Goal: Task Accomplishment & Management: Manage account settings

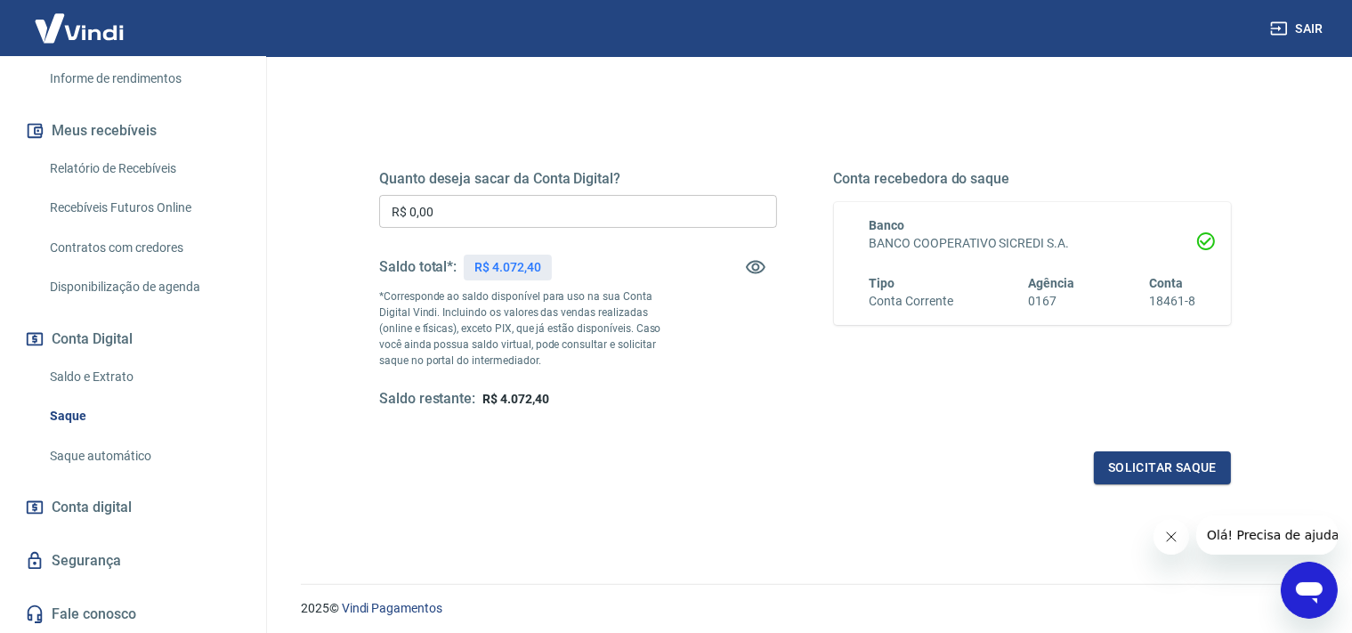
scroll to position [246, 0]
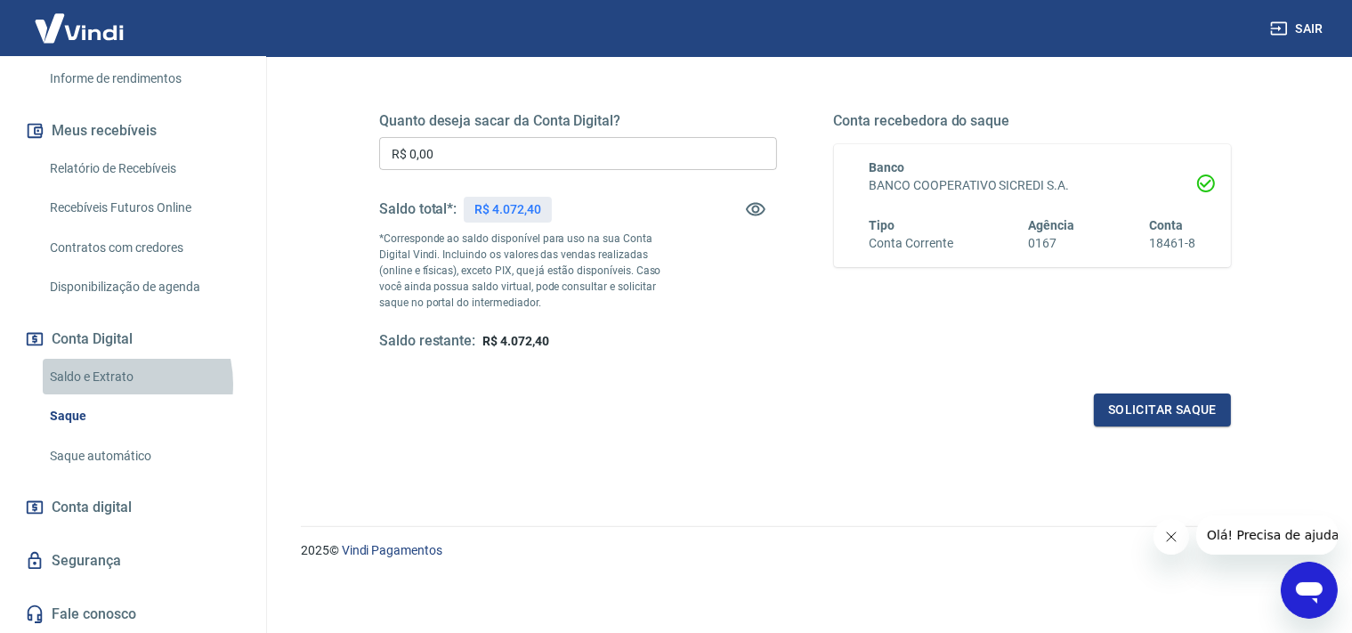
click at [116, 383] on link "Saldo e Extrato" at bounding box center [144, 377] width 202 height 36
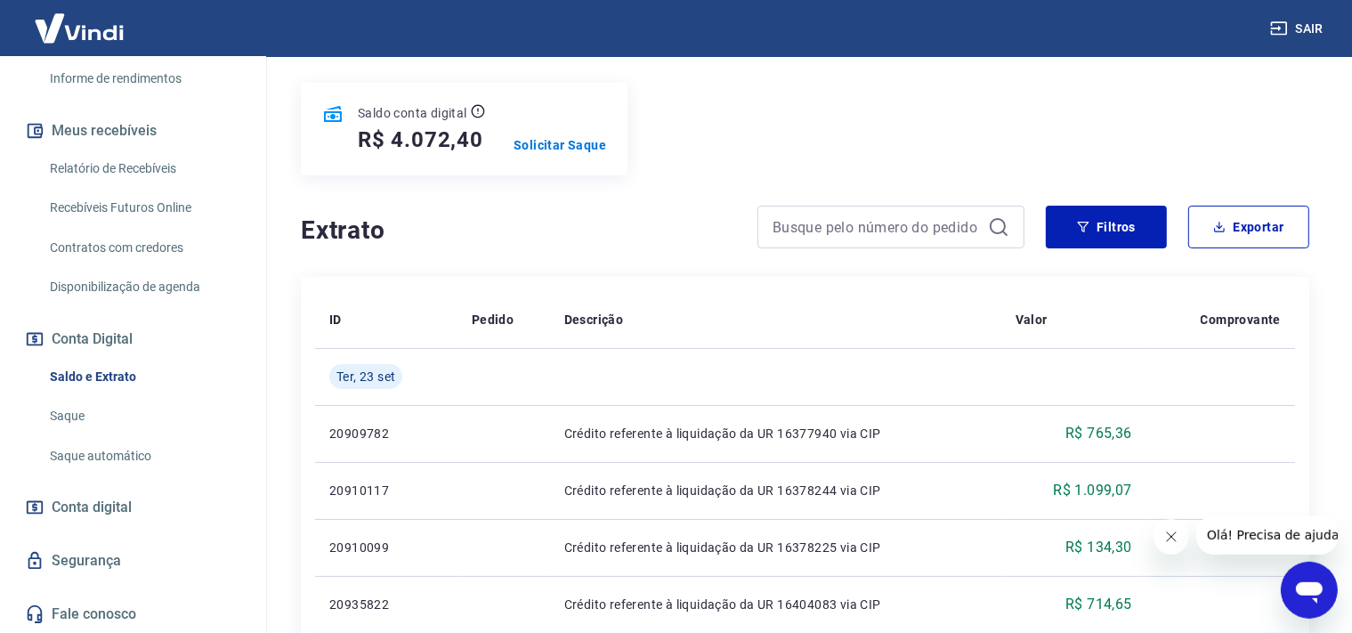
scroll to position [188, 0]
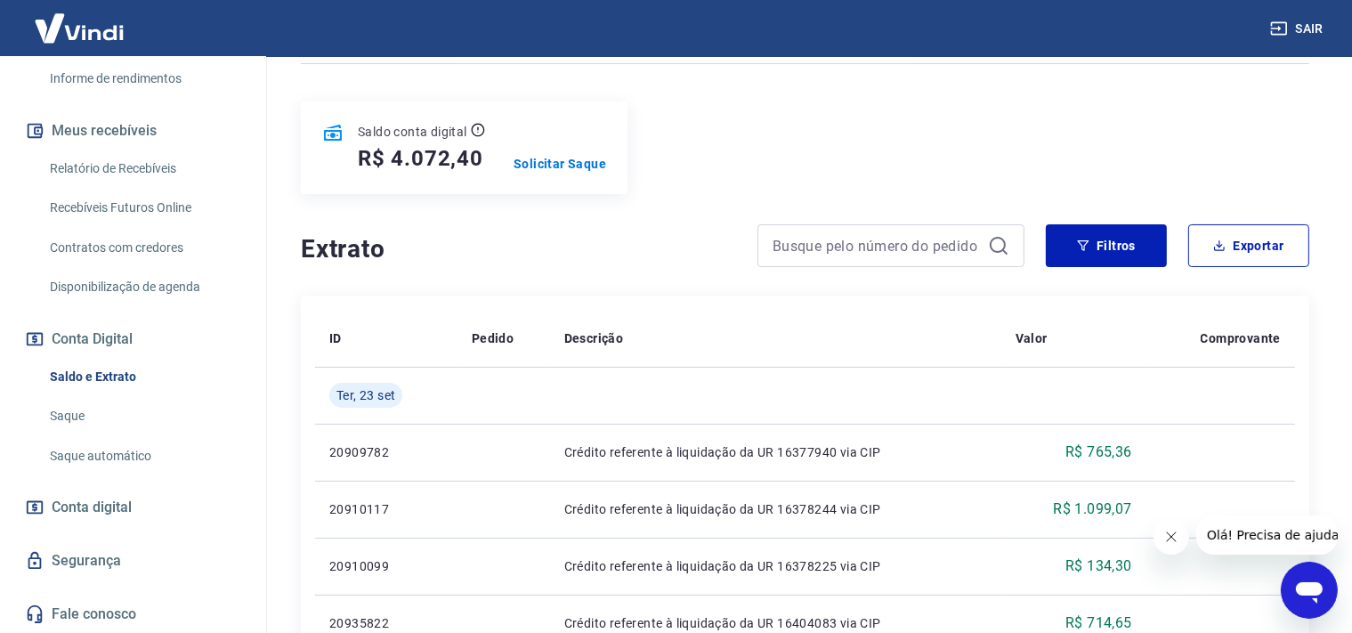
click at [80, 504] on span "Conta digital" at bounding box center [92, 507] width 80 height 25
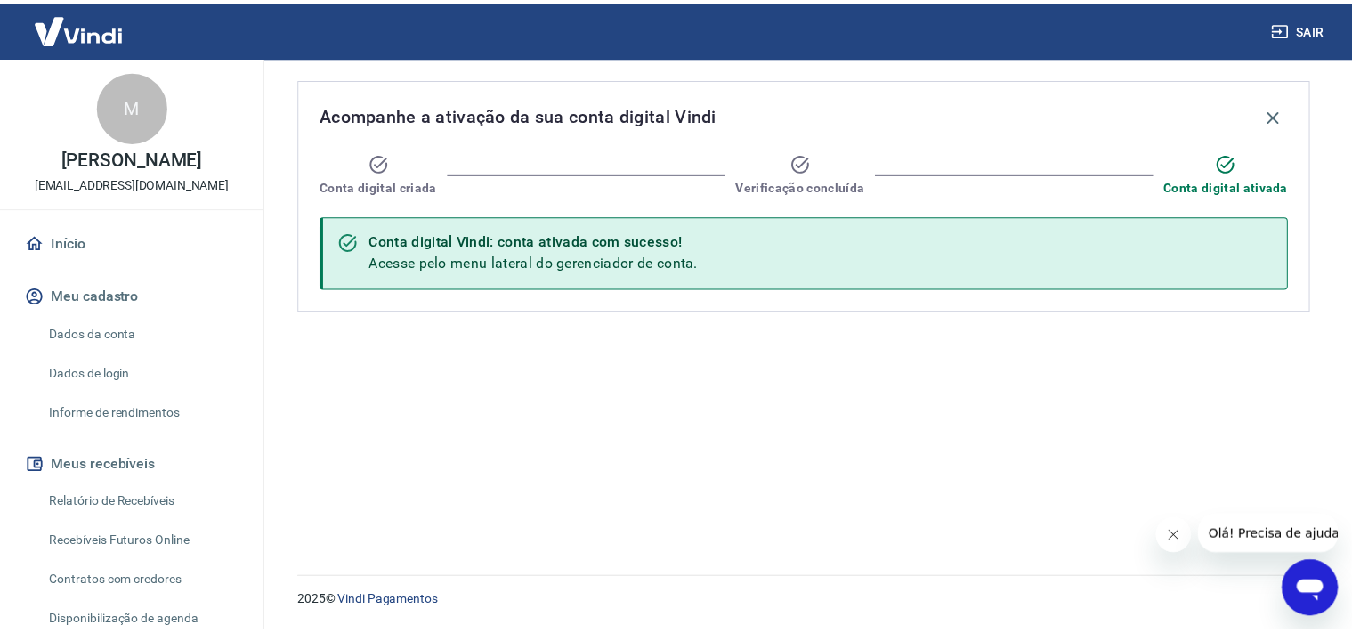
scroll to position [335, 0]
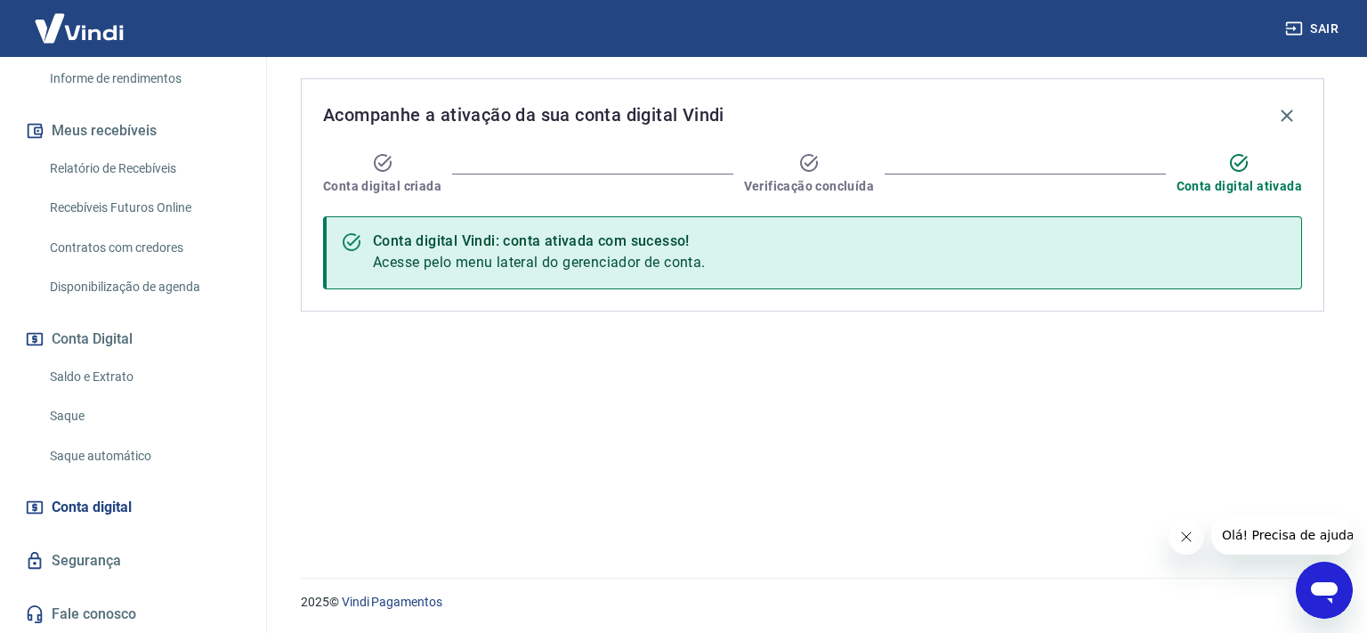
click at [117, 375] on link "Saldo e Extrato" at bounding box center [144, 377] width 202 height 36
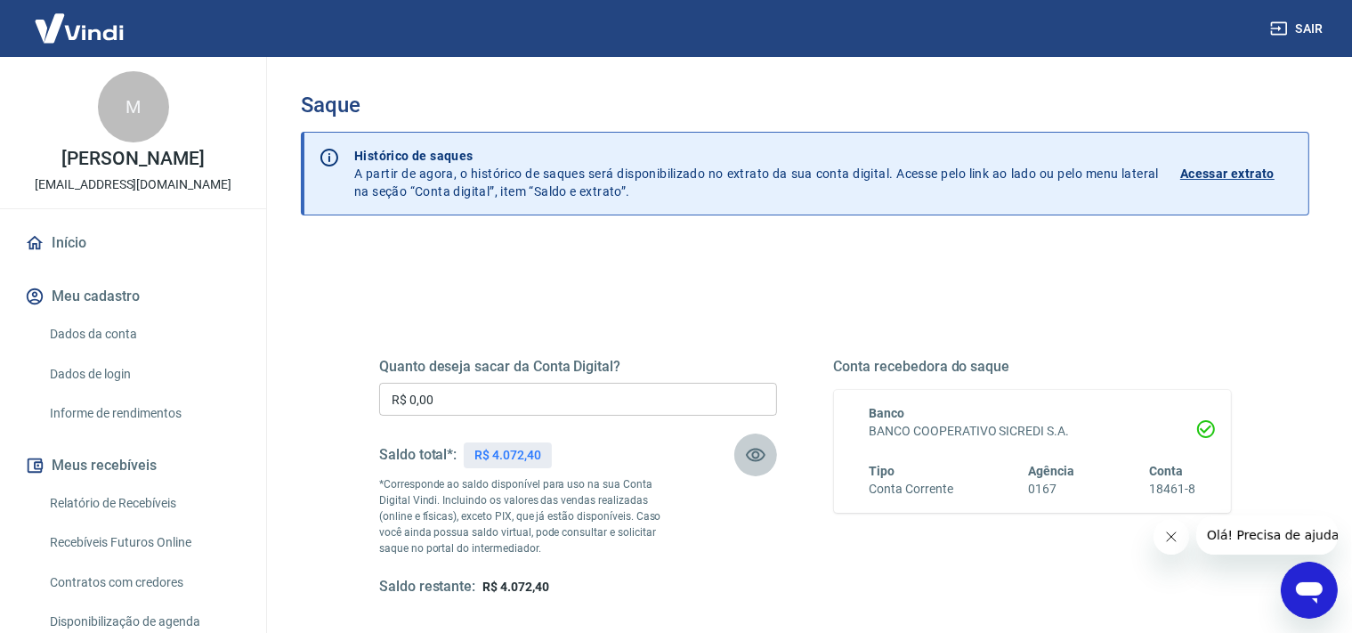
click at [755, 448] on icon "button" at bounding box center [756, 454] width 20 height 13
click at [755, 448] on icon "button" at bounding box center [756, 455] width 20 height 17
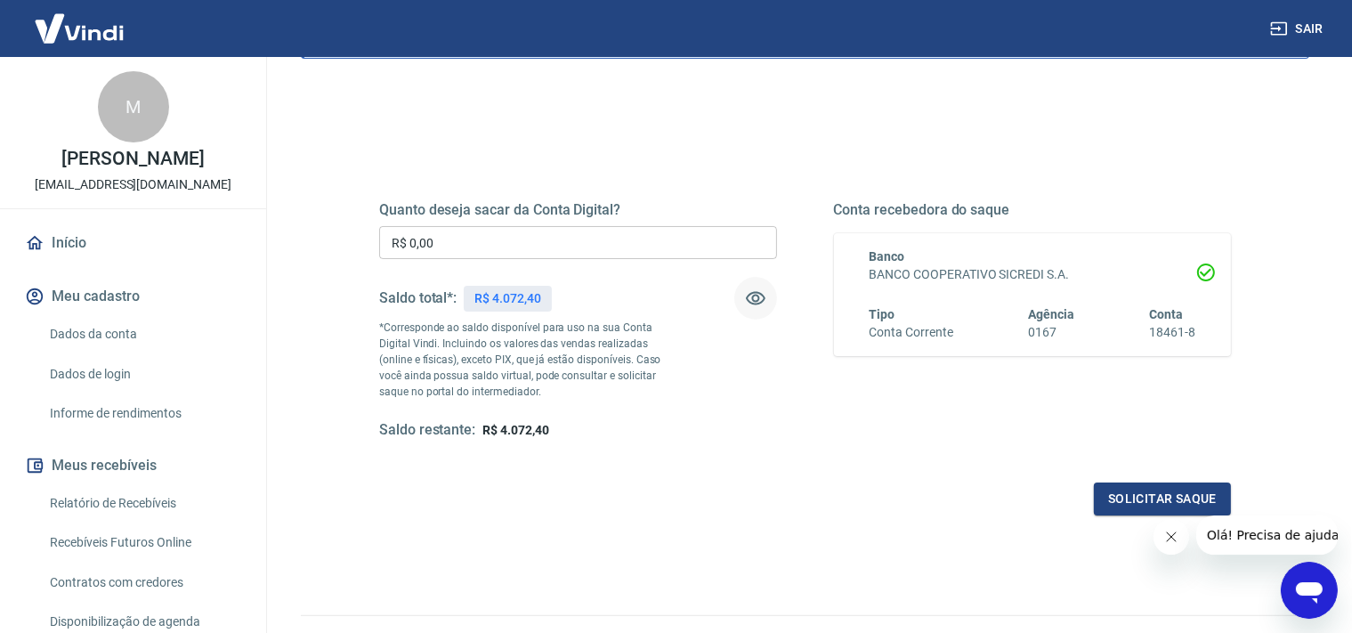
scroll to position [188, 0]
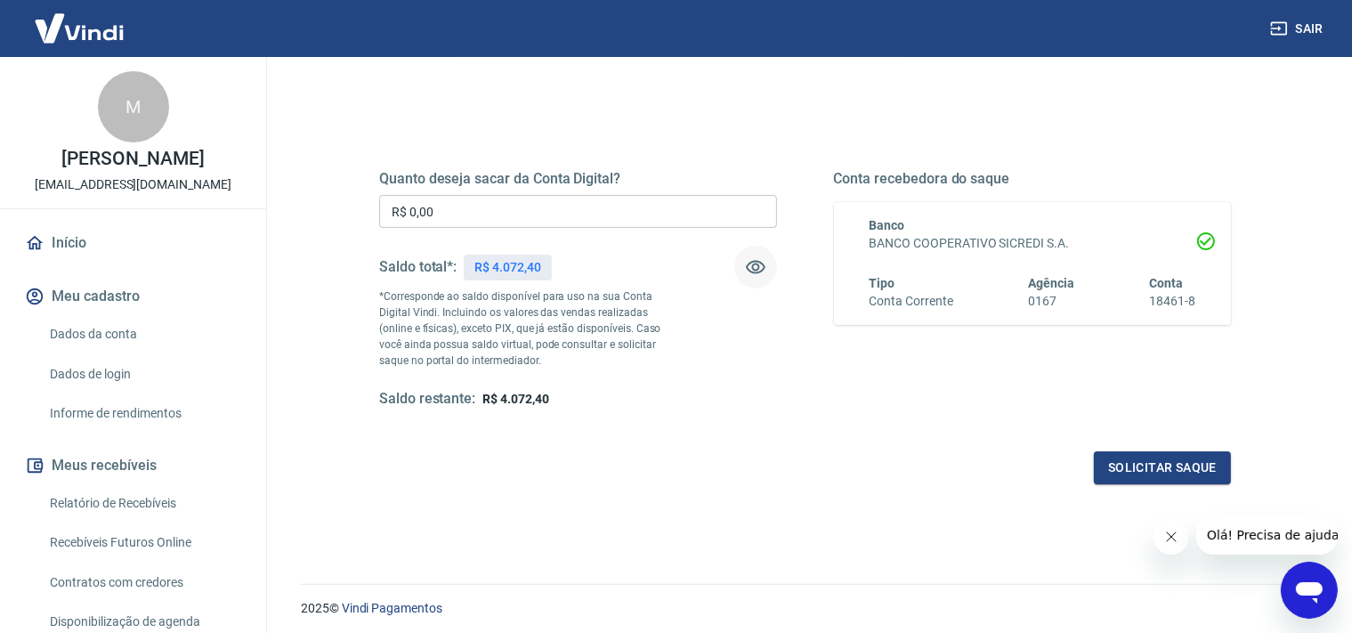
click at [126, 331] on link "Dados da conta" at bounding box center [144, 334] width 202 height 36
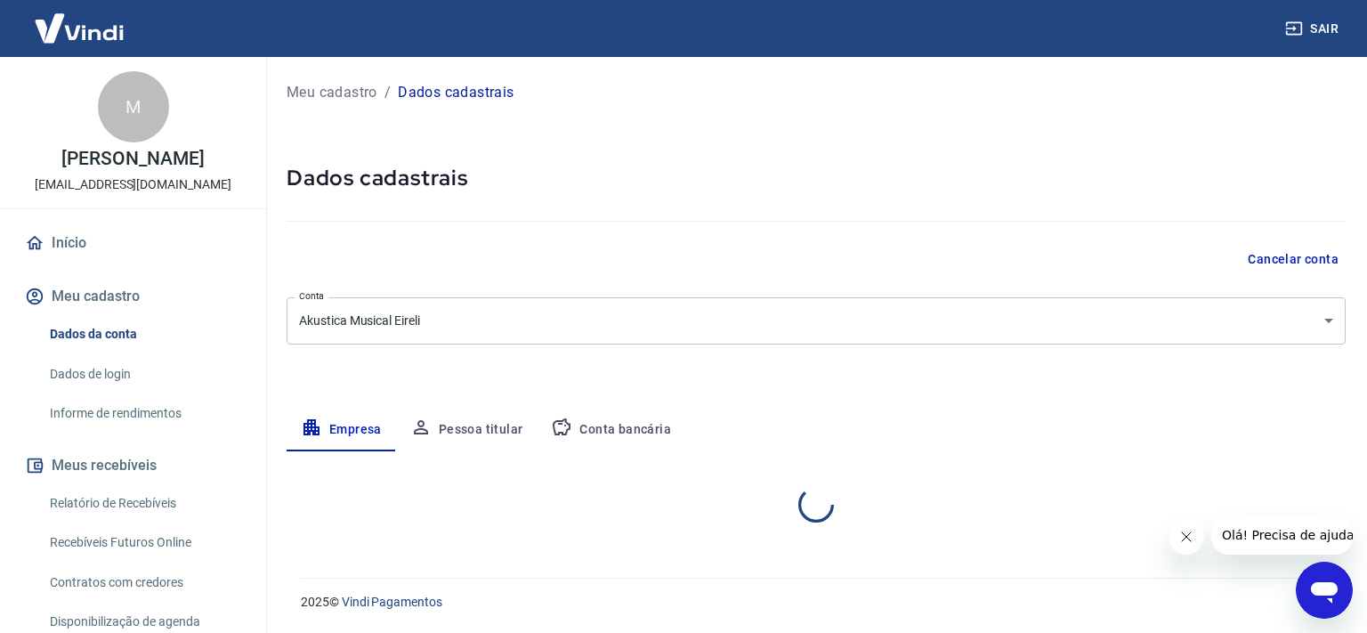
select select "RS"
select select "business"
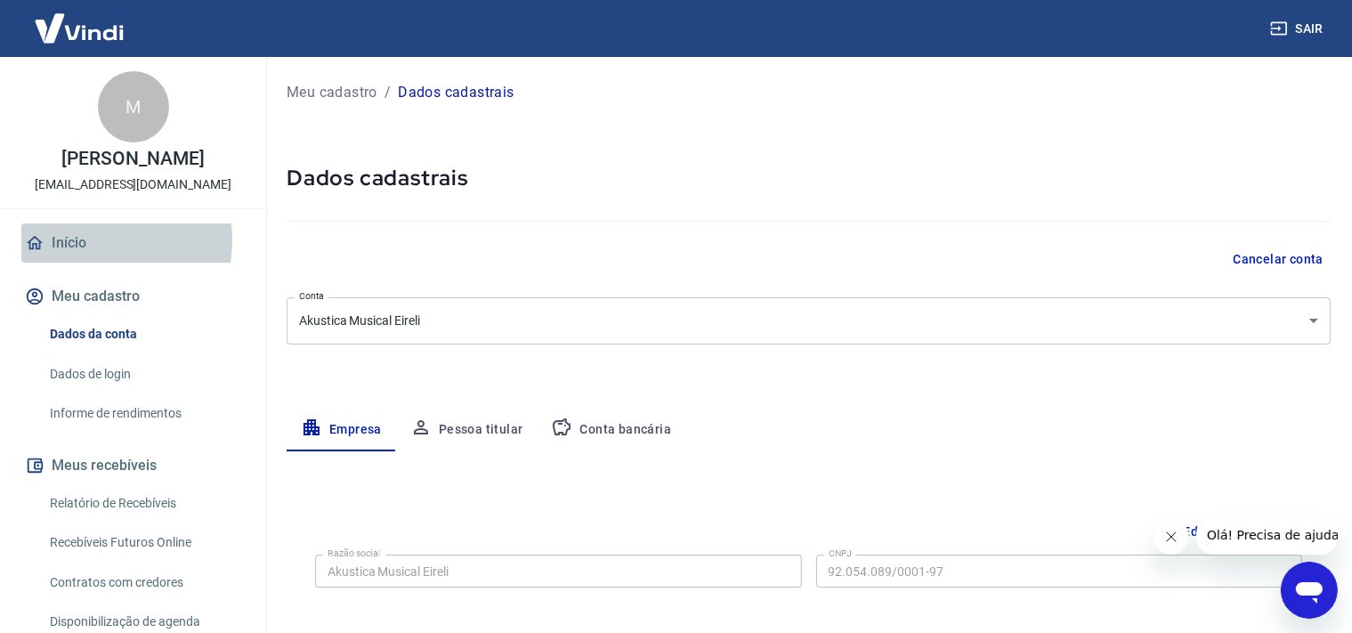
click at [81, 239] on link "Início" at bounding box center [132, 242] width 223 height 39
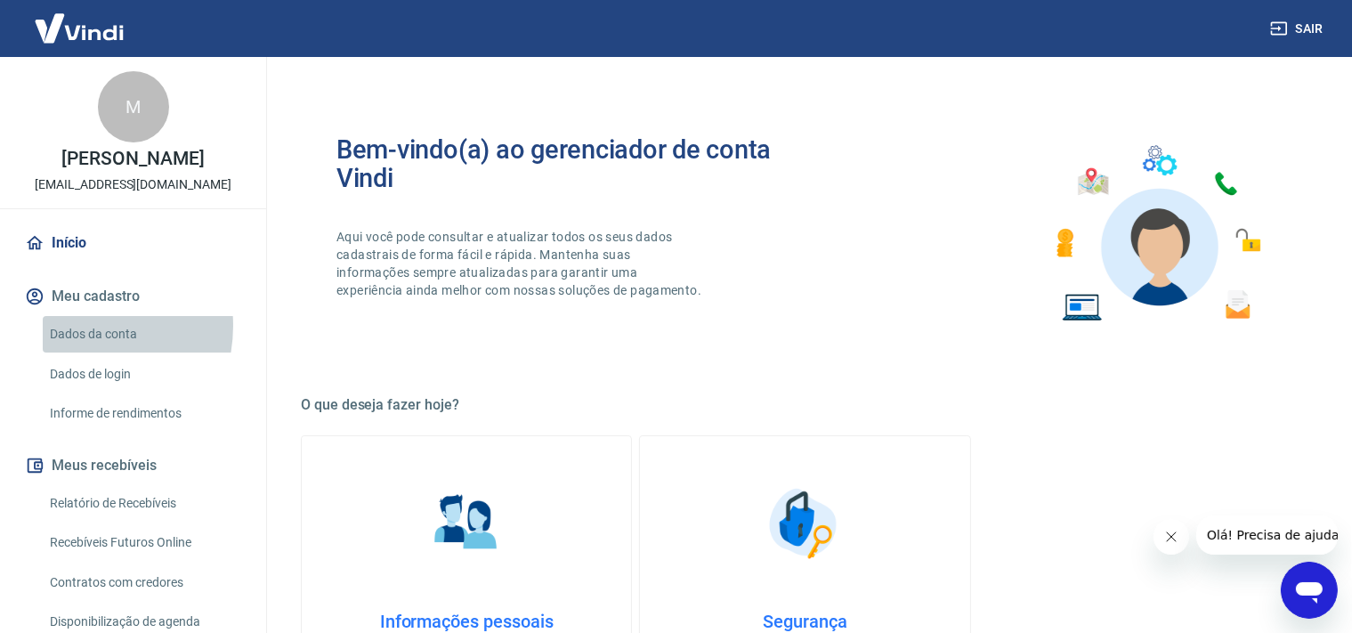
click at [77, 326] on link "Dados da conta" at bounding box center [144, 334] width 202 height 36
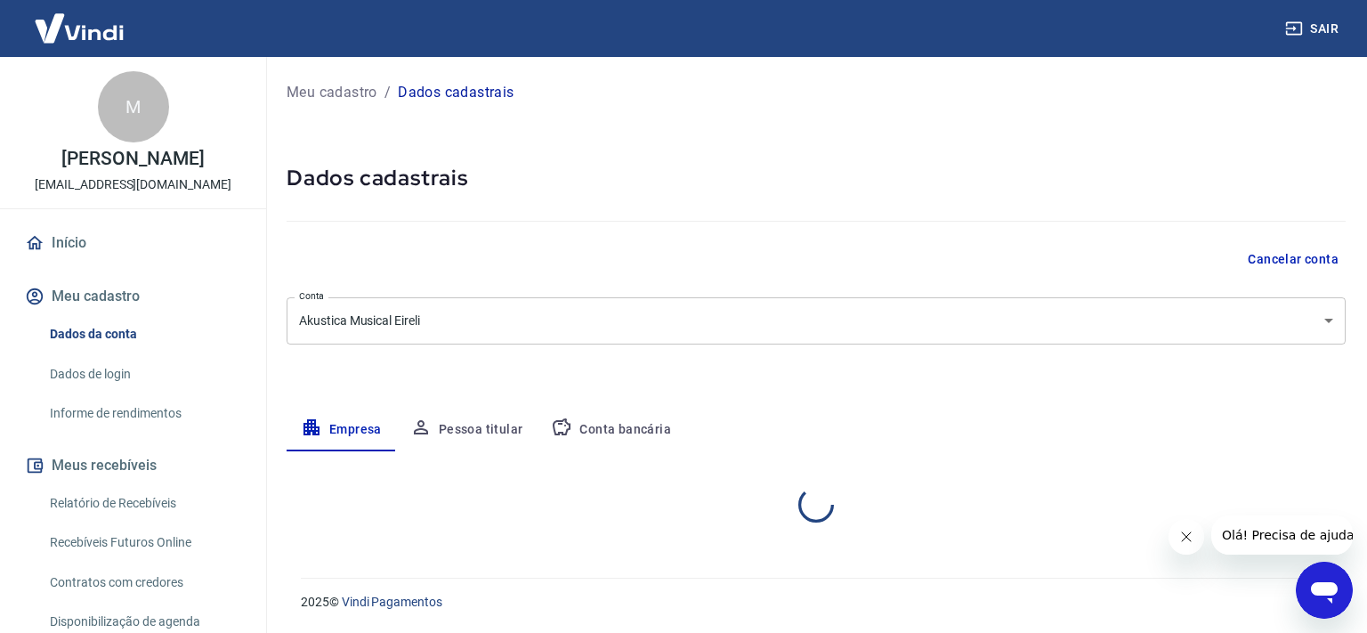
select select "RS"
select select "business"
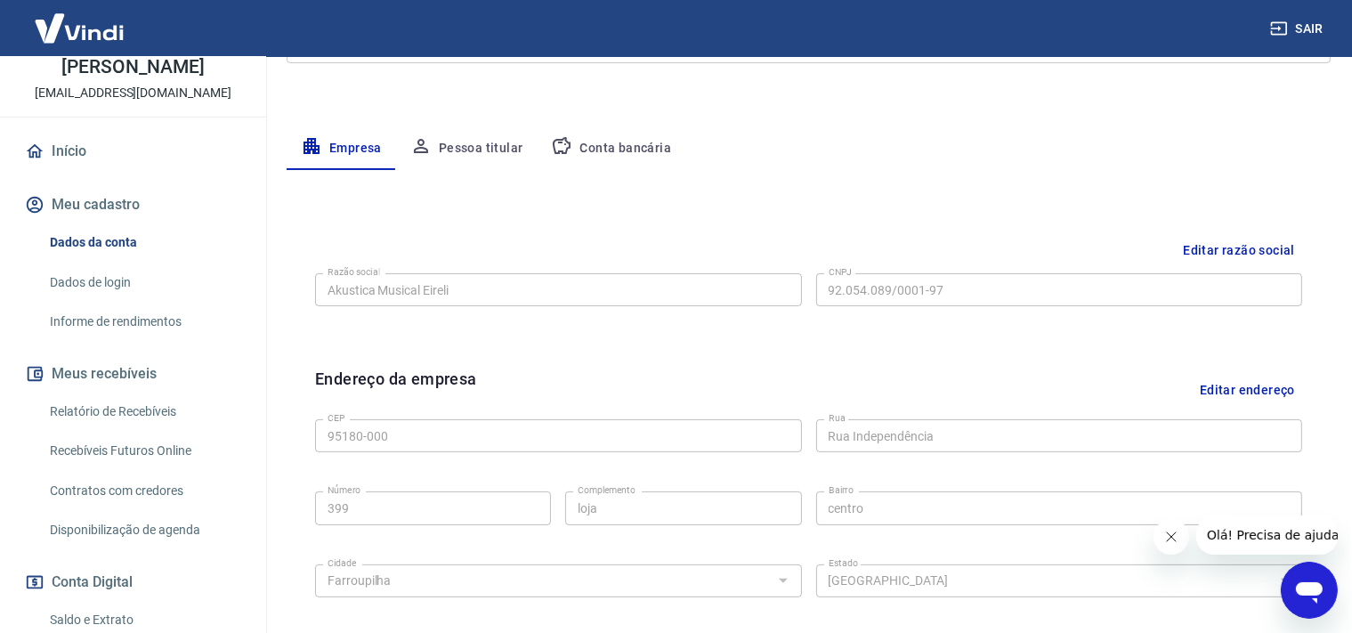
scroll to position [188, 0]
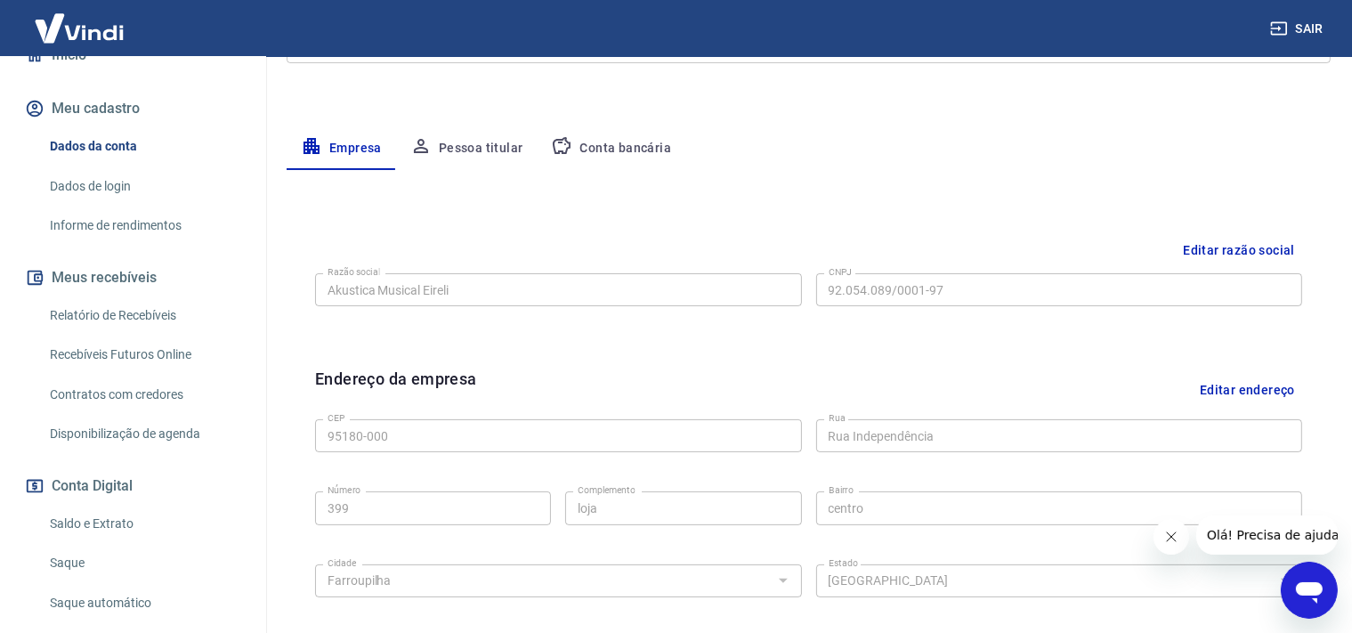
click at [95, 308] on link "Relatório de Recebíveis" at bounding box center [144, 315] width 202 height 36
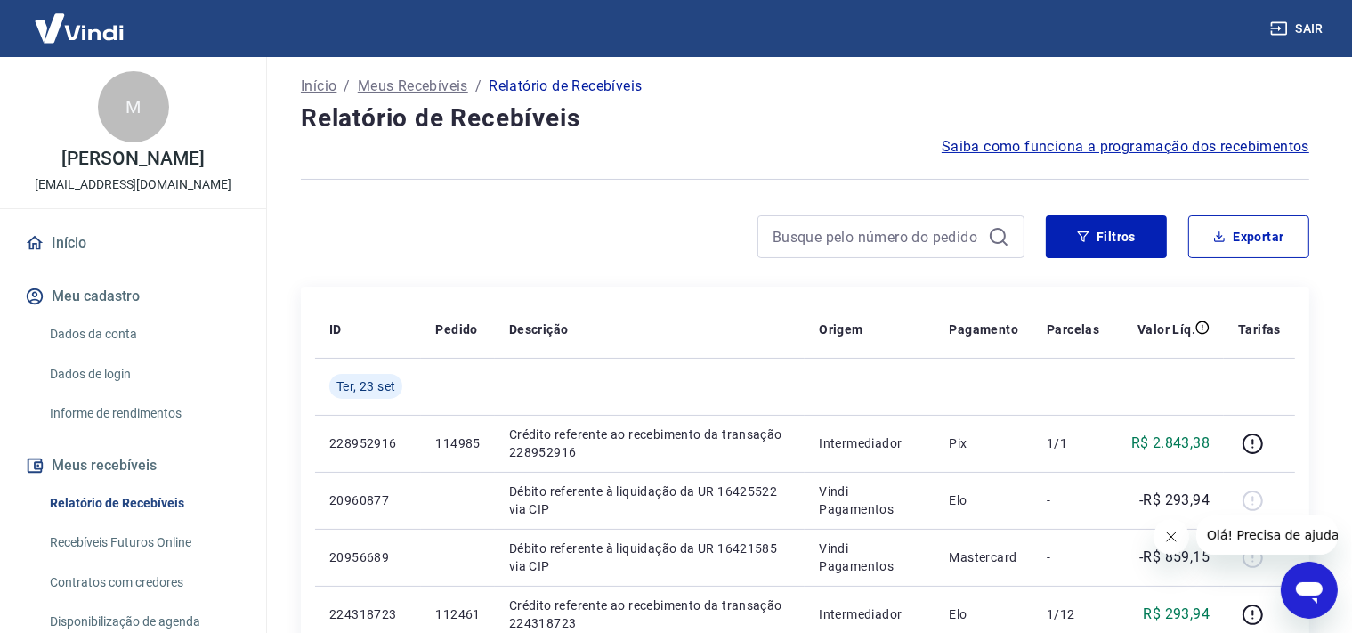
click at [84, 247] on link "Início" at bounding box center [132, 242] width 223 height 39
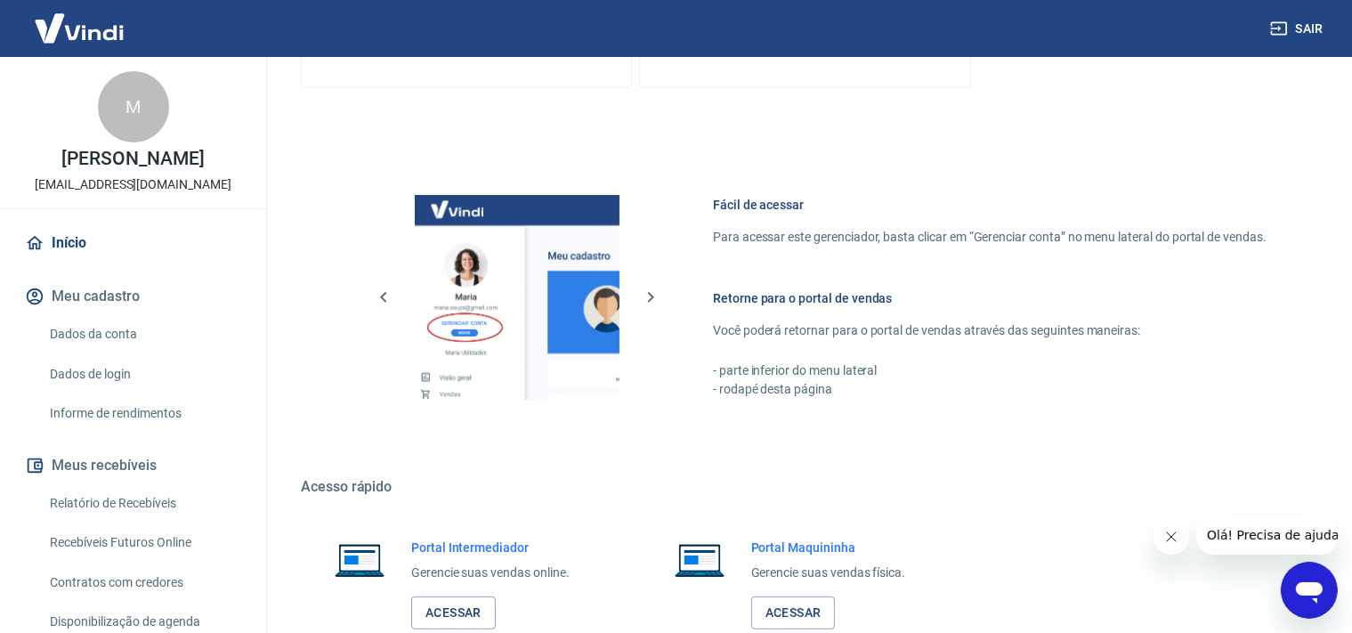
scroll to position [335, 0]
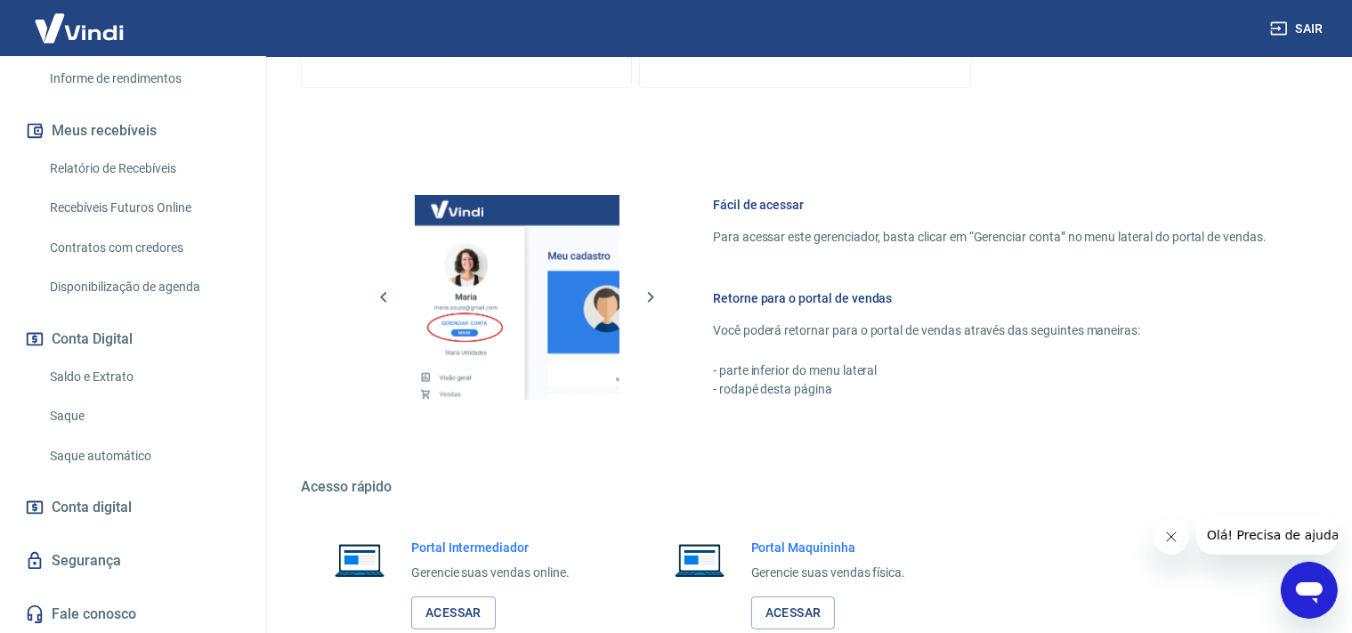
click at [126, 372] on link "Saldo e Extrato" at bounding box center [144, 377] width 202 height 36
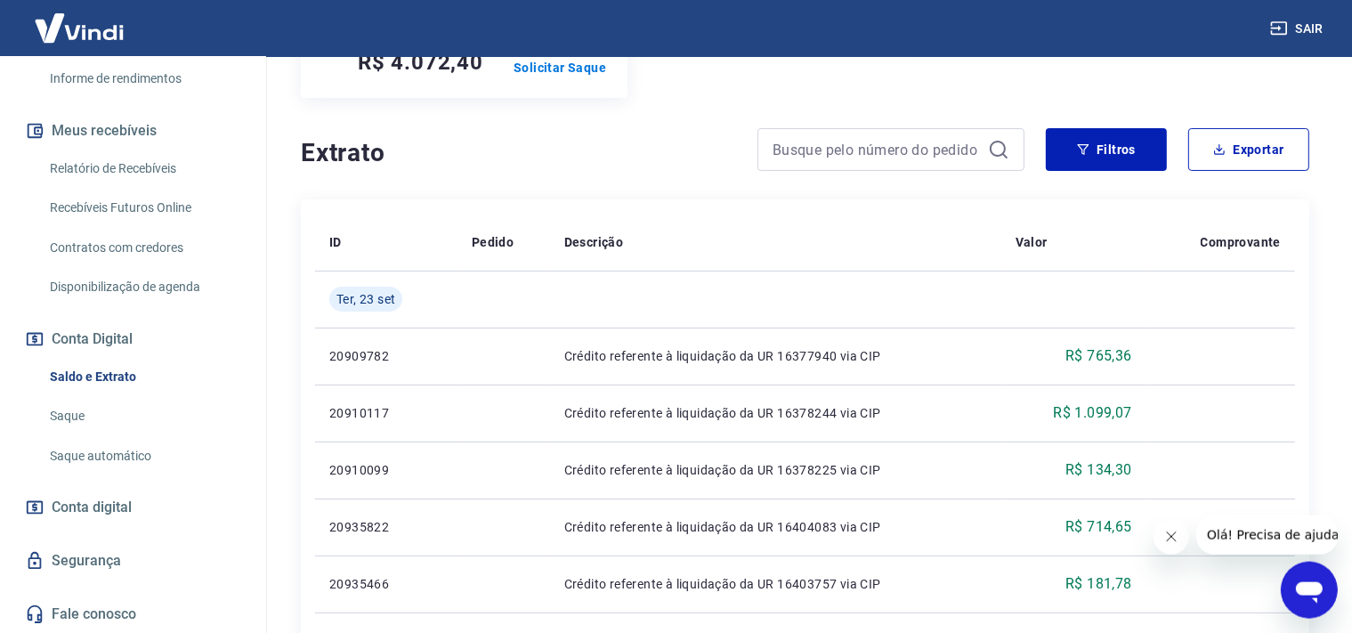
scroll to position [281, 0]
